Goal: Task Accomplishment & Management: Manage account settings

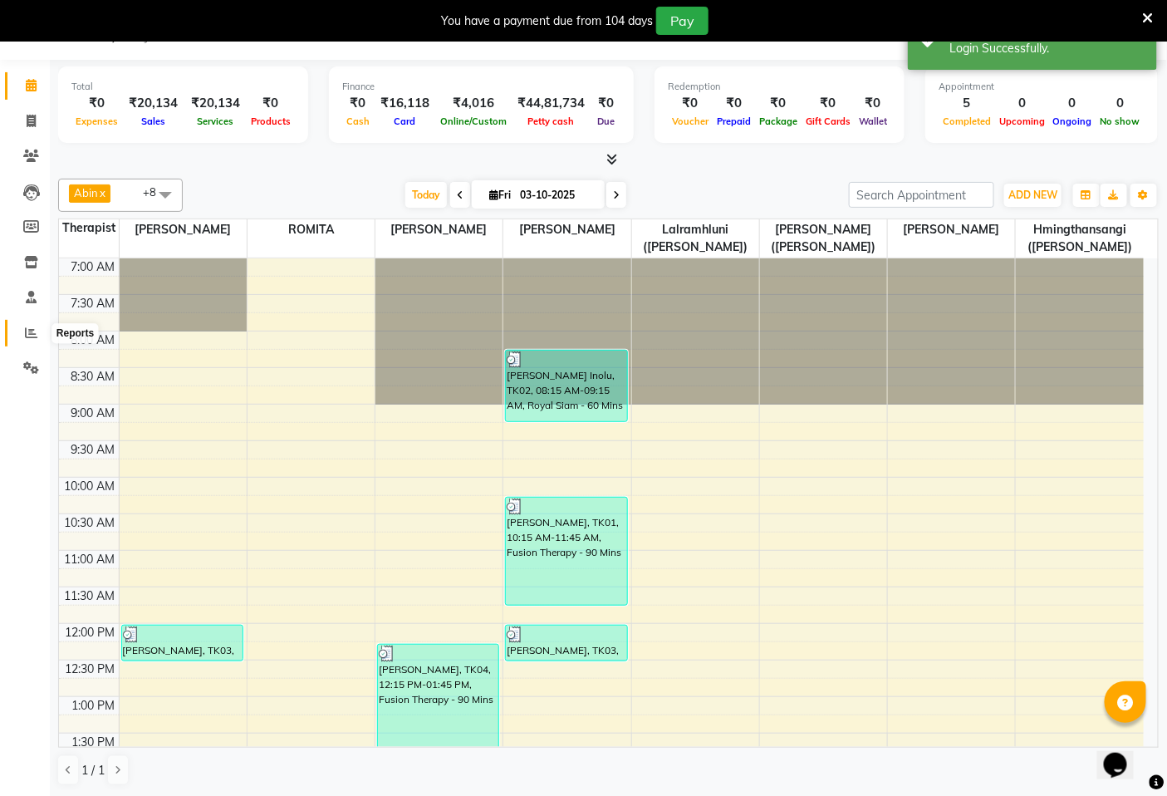
click at [31, 326] on icon at bounding box center [31, 332] width 12 height 12
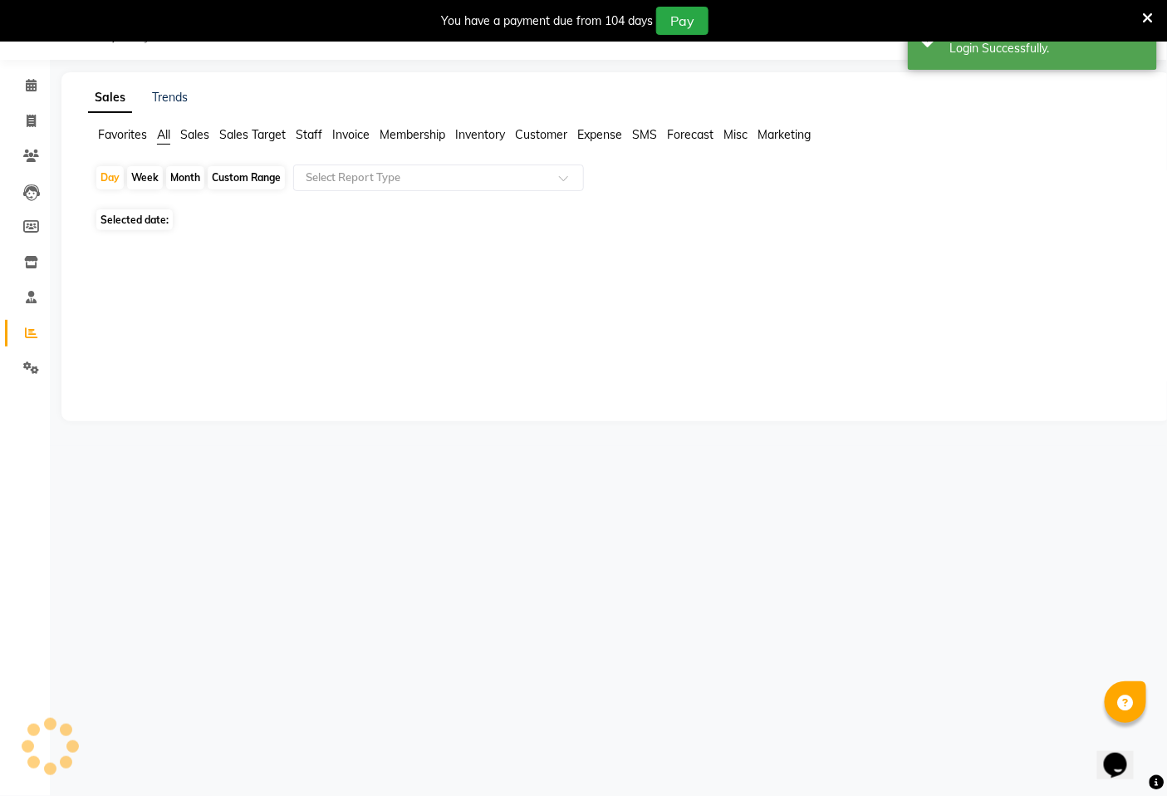
click at [247, 138] on span "Sales Target" at bounding box center [252, 134] width 66 height 15
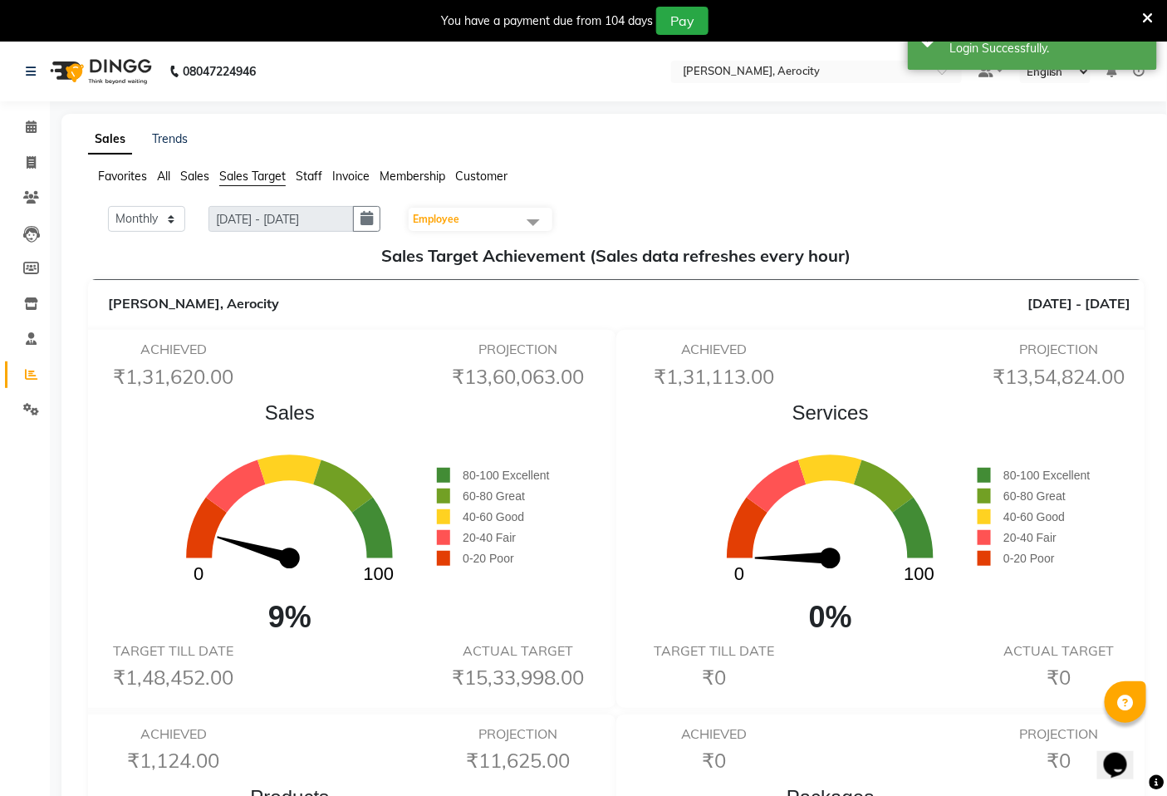
click at [1155, 18] on div "You have a payment due from 104 days Pay" at bounding box center [583, 21] width 1167 height 42
click at [1144, 72] on icon at bounding box center [1140, 72] width 12 height 12
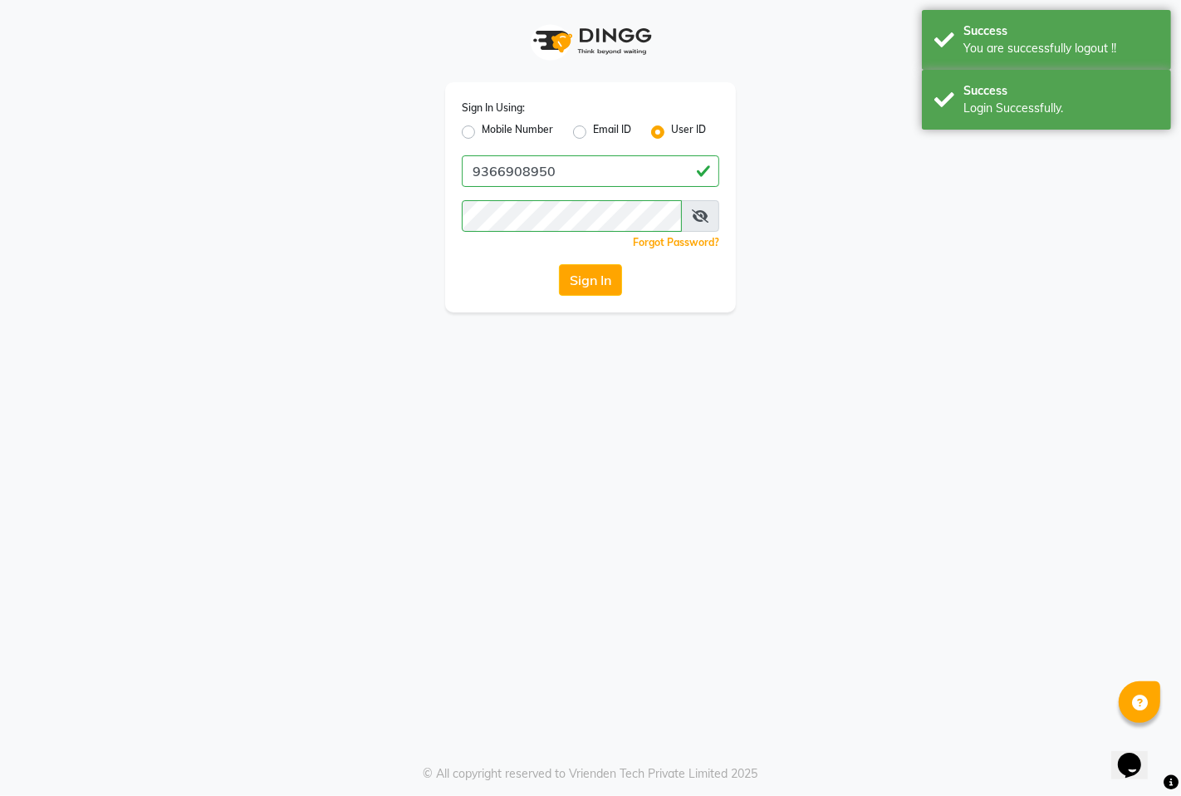
click at [498, 122] on label "Mobile Number" at bounding box center [517, 132] width 71 height 20
click at [492, 122] on input "Mobile Number" at bounding box center [487, 127] width 11 height 11
radio input "true"
radio input "false"
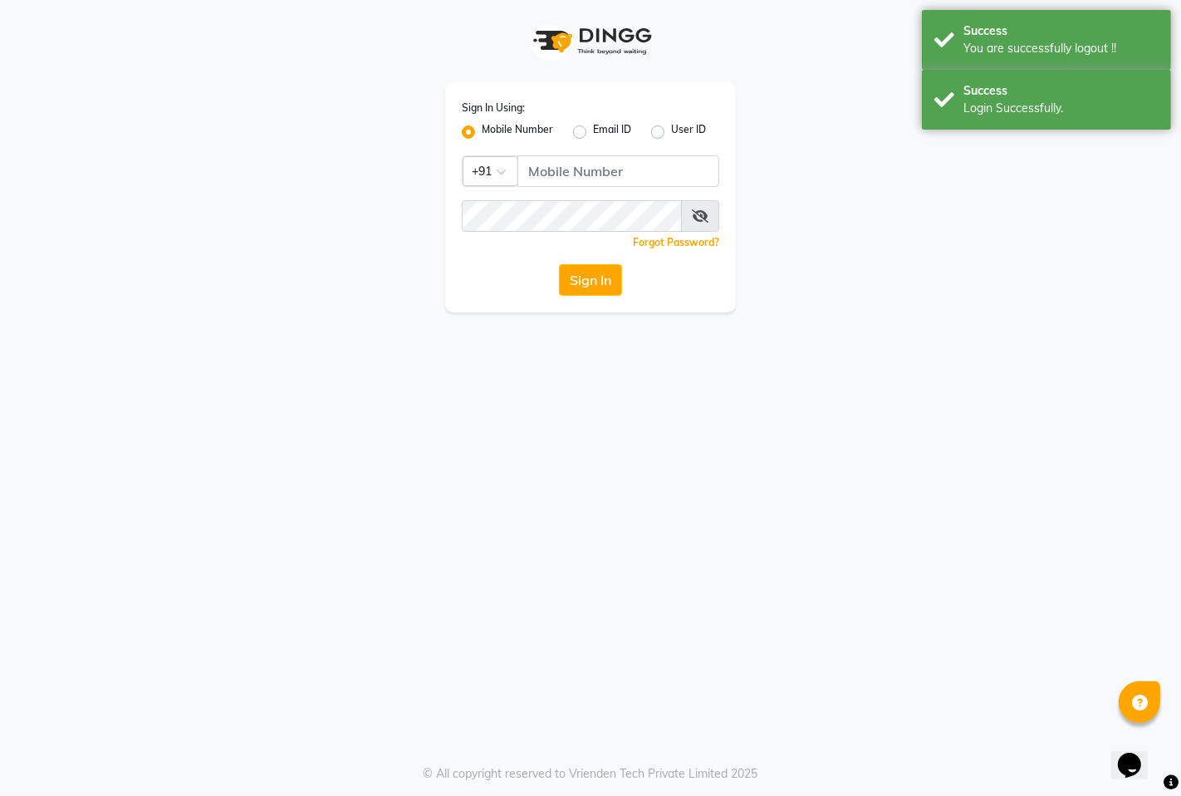
click at [582, 197] on div "Sign In Using: Mobile Number Email ID User ID Country Code × +91 Remember me Fo…" at bounding box center [590, 197] width 291 height 230
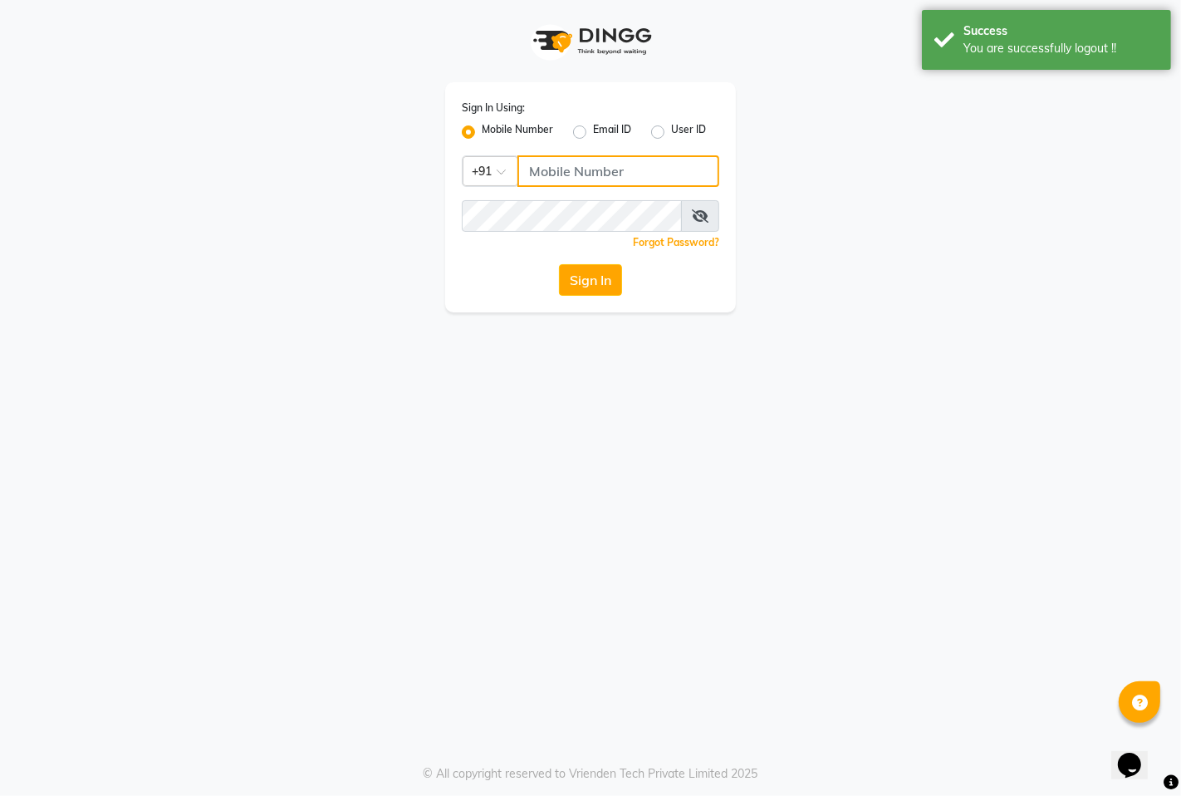
click at [615, 169] on input "Username" at bounding box center [618, 171] width 202 height 32
type input "7389901811"
click at [593, 287] on button "Sign In" at bounding box center [590, 280] width 63 height 32
